Goal: Task Accomplishment & Management: Complete application form

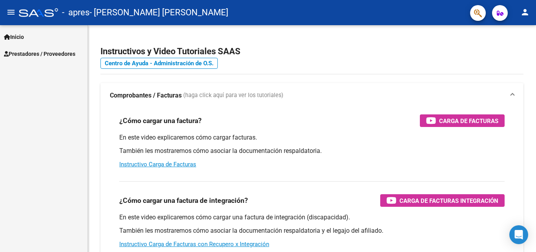
click at [31, 54] on span "Prestadores / Proveedores" at bounding box center [39, 53] width 71 height 9
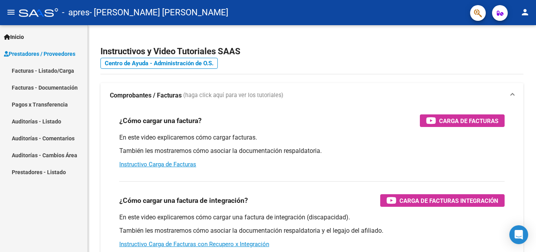
click at [32, 71] on link "Facturas - Listado/Carga" at bounding box center [44, 70] width 88 height 17
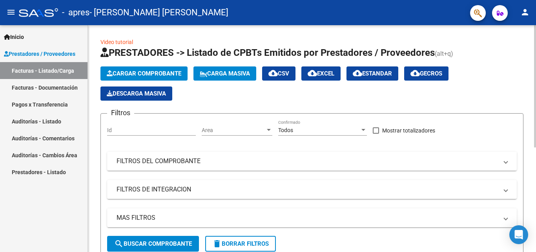
click at [152, 77] on button "Cargar Comprobante" at bounding box center [143, 73] width 87 height 14
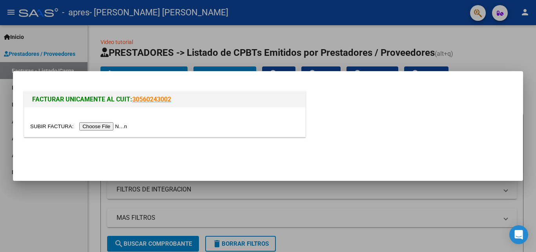
click at [110, 126] on input "file" at bounding box center [79, 126] width 99 height 8
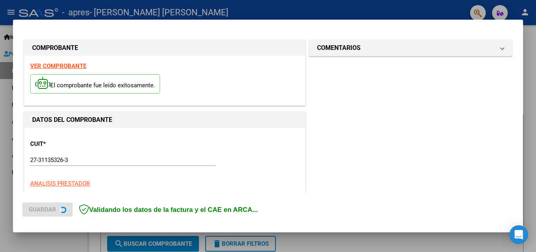
scroll to position [192, 0]
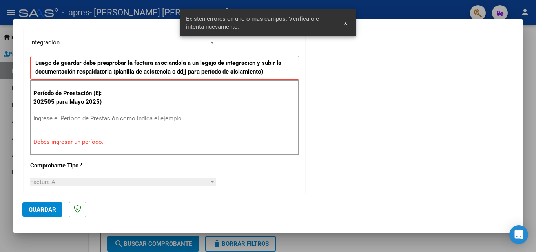
click at [60, 117] on input "Ingrese el Período de Prestación como indica el ejemplo" at bounding box center [123, 118] width 181 height 7
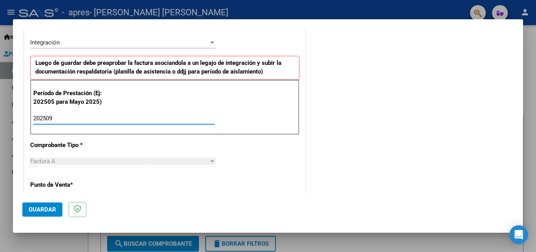
type input "202509"
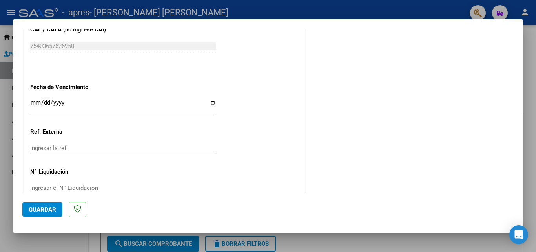
scroll to position [513, 0]
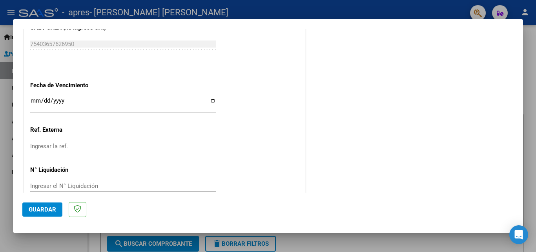
click at [34, 100] on input "Ingresar la fecha" at bounding box center [123, 103] width 186 height 13
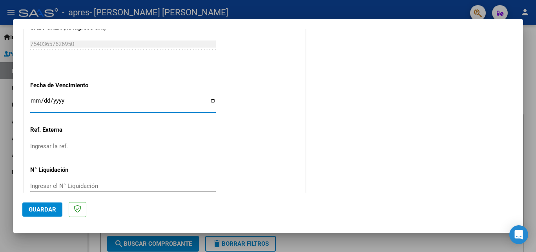
click at [210, 100] on input "Ingresar la fecha" at bounding box center [123, 103] width 186 height 13
type input "[DATE]"
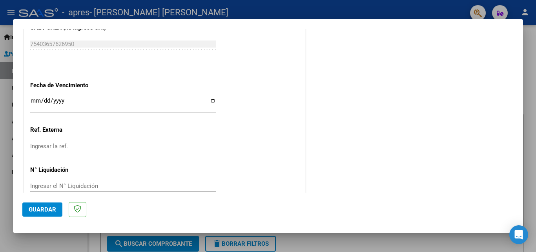
scroll to position [527, 0]
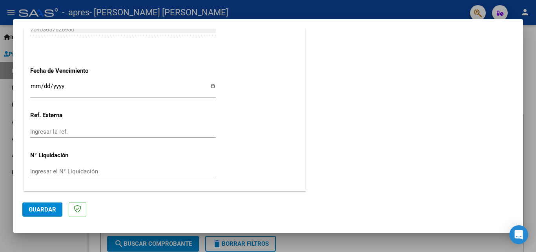
click at [36, 206] on span "Guardar" at bounding box center [42, 209] width 27 height 7
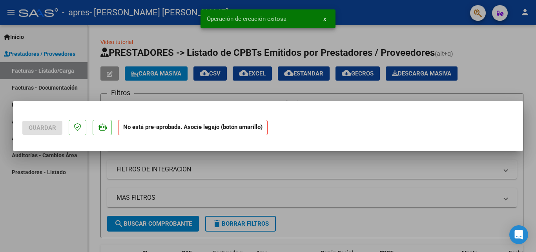
scroll to position [0, 0]
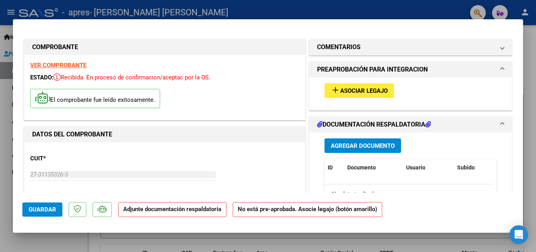
click at [337, 146] on span "Agregar Documento" at bounding box center [363, 145] width 64 height 7
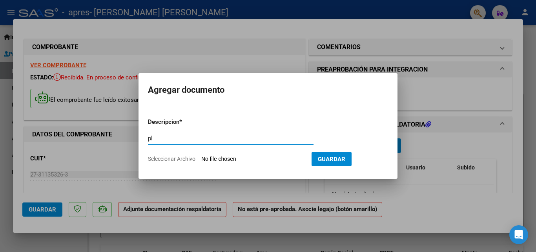
type input "p"
type input "ASISTENCIA"
click at [182, 157] on span "Seleccionar Archivo" at bounding box center [171, 158] width 47 height 6
click at [201, 157] on input "Seleccionar Archivo" at bounding box center [253, 158] width 104 height 7
type input "C:\fakepath\ASISTENCIA .pdf"
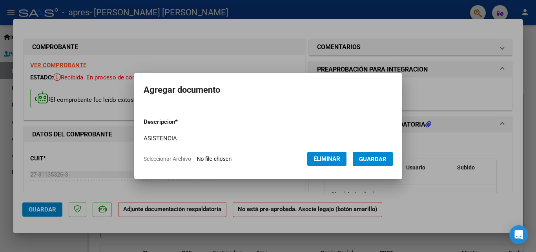
click at [372, 154] on button "Guardar" at bounding box center [373, 159] width 40 height 15
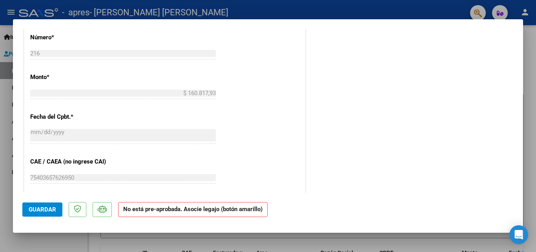
scroll to position [338, 0]
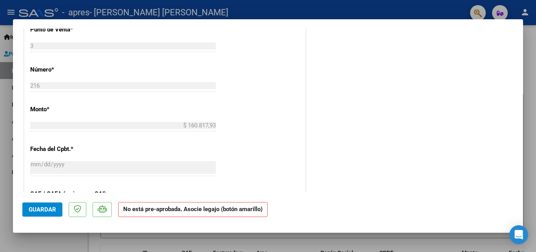
click at [38, 208] on span "Guardar" at bounding box center [42, 209] width 27 height 7
